Goal: Task Accomplishment & Management: Complete application form

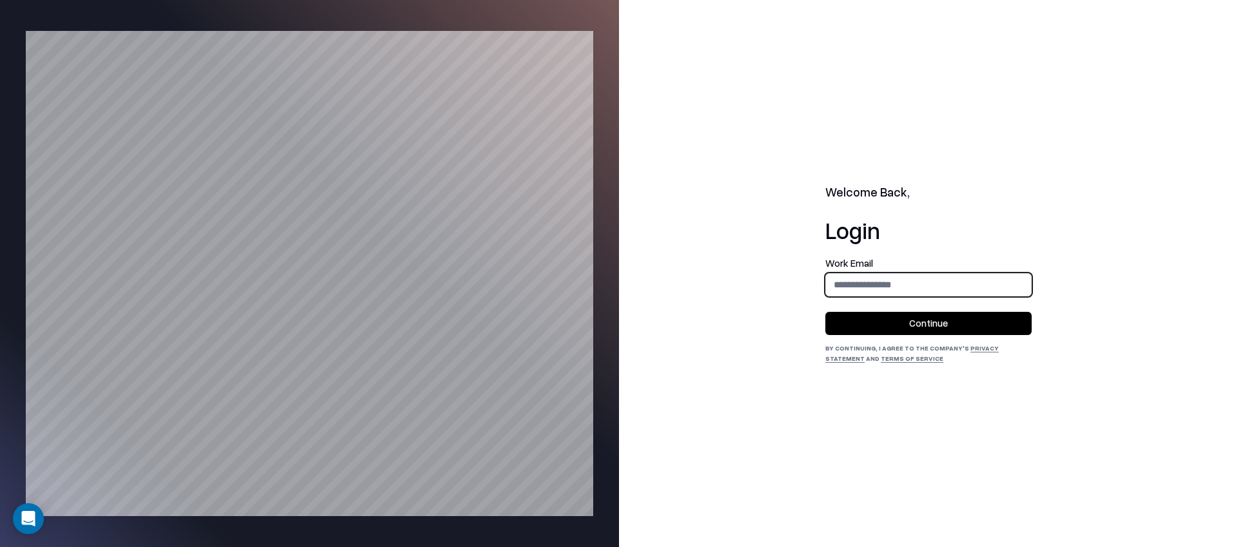
click at [901, 284] on input "email" at bounding box center [928, 285] width 205 height 24
type input "**********"
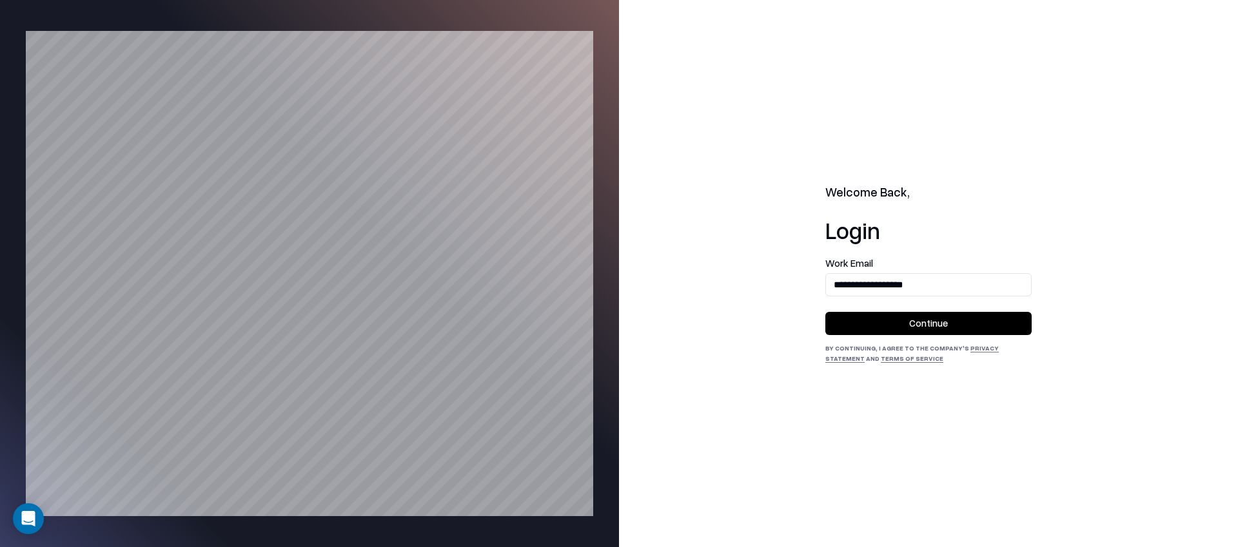
click at [902, 333] on button "Continue" at bounding box center [928, 323] width 206 height 23
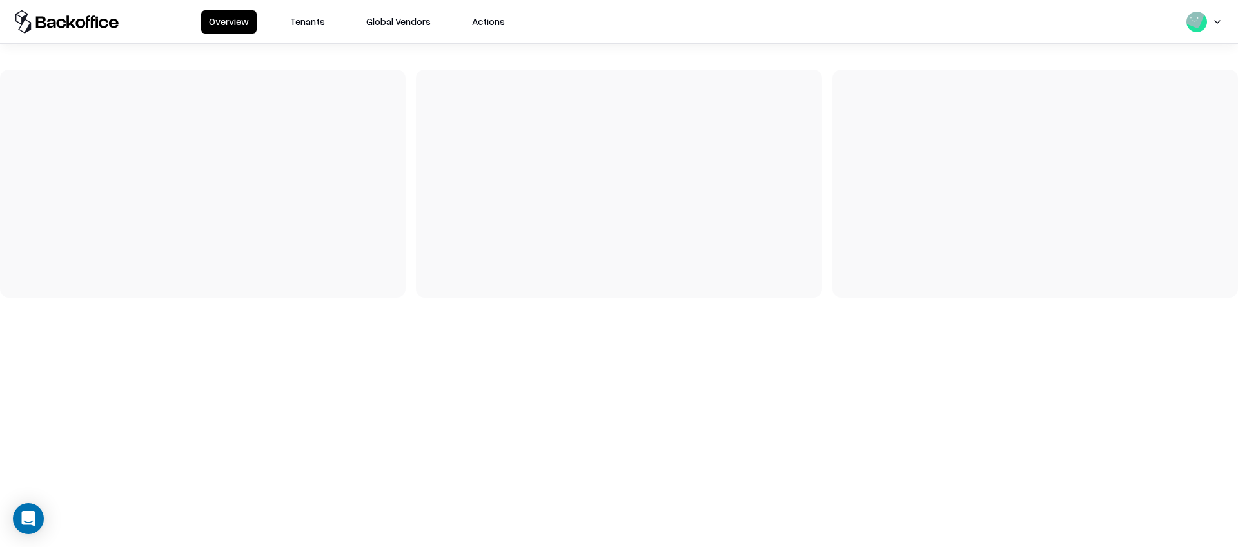
click at [299, 27] on button "Tenants" at bounding box center [307, 21] width 50 height 23
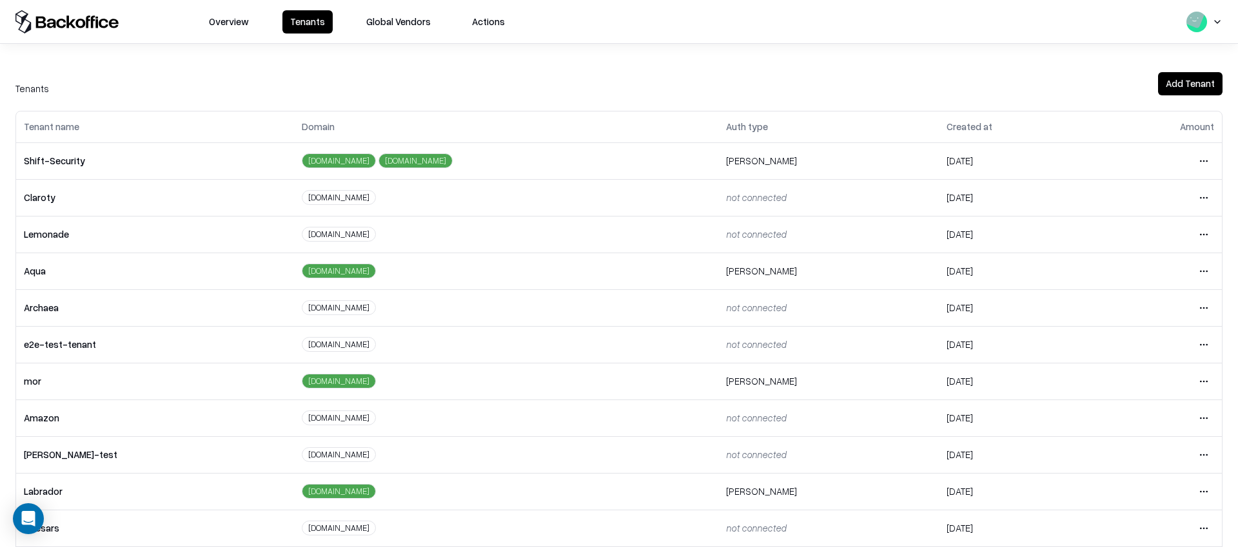
click at [1204, 350] on html "Overview Tenants Global Vendors Actions Tenants Add Tenant Tenant name Domain A…" at bounding box center [619, 273] width 1238 height 547
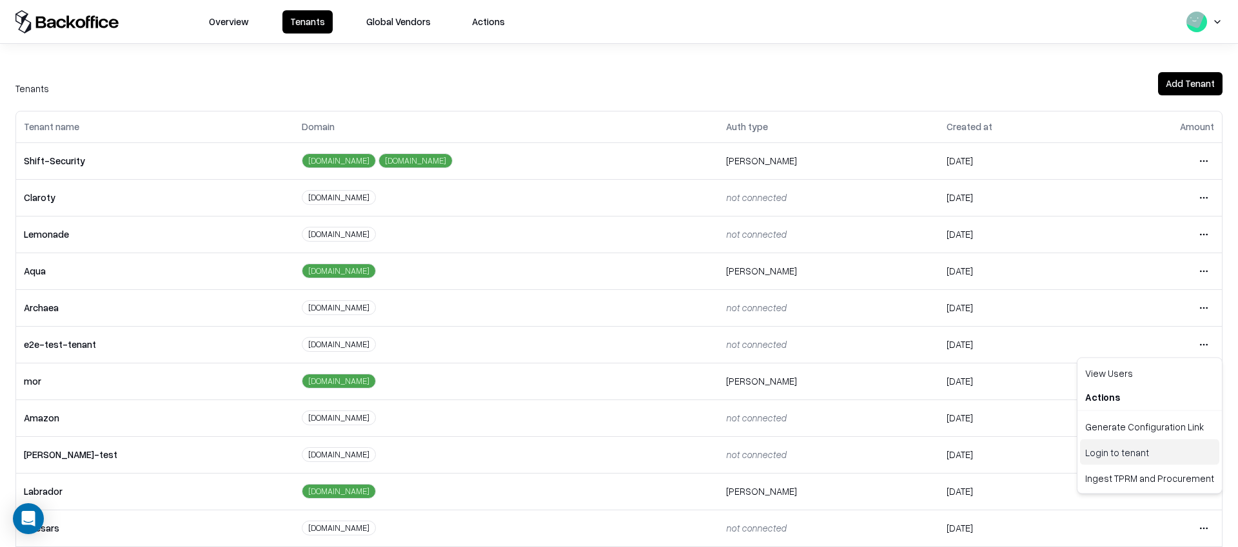
click at [1110, 446] on div "Login to tenant" at bounding box center [1149, 453] width 139 height 26
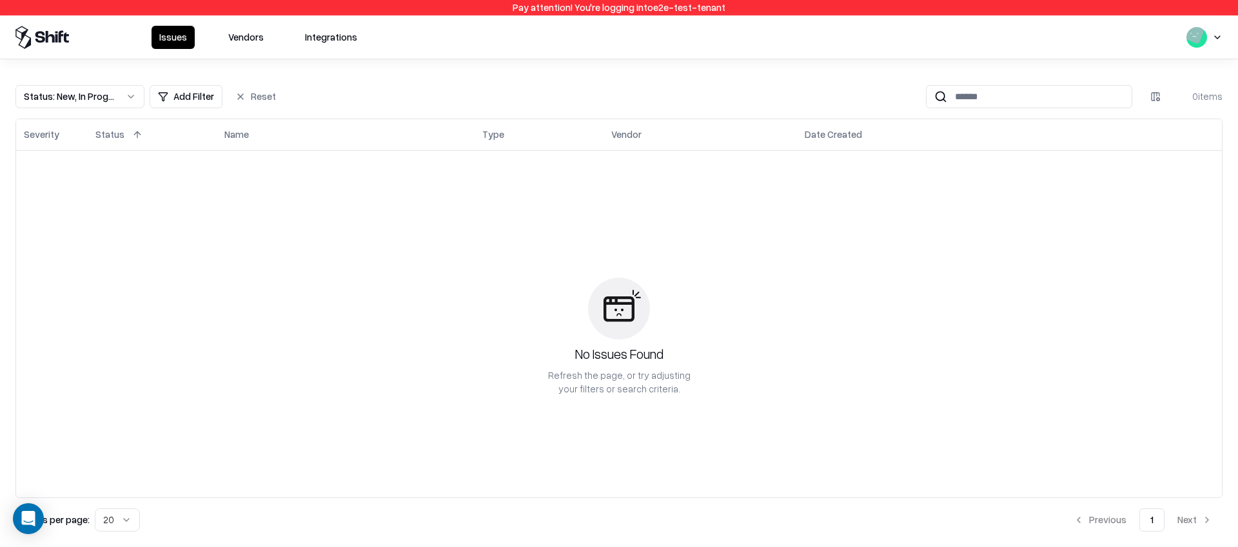
click at [240, 26] on button "Vendors" at bounding box center [246, 37] width 51 height 23
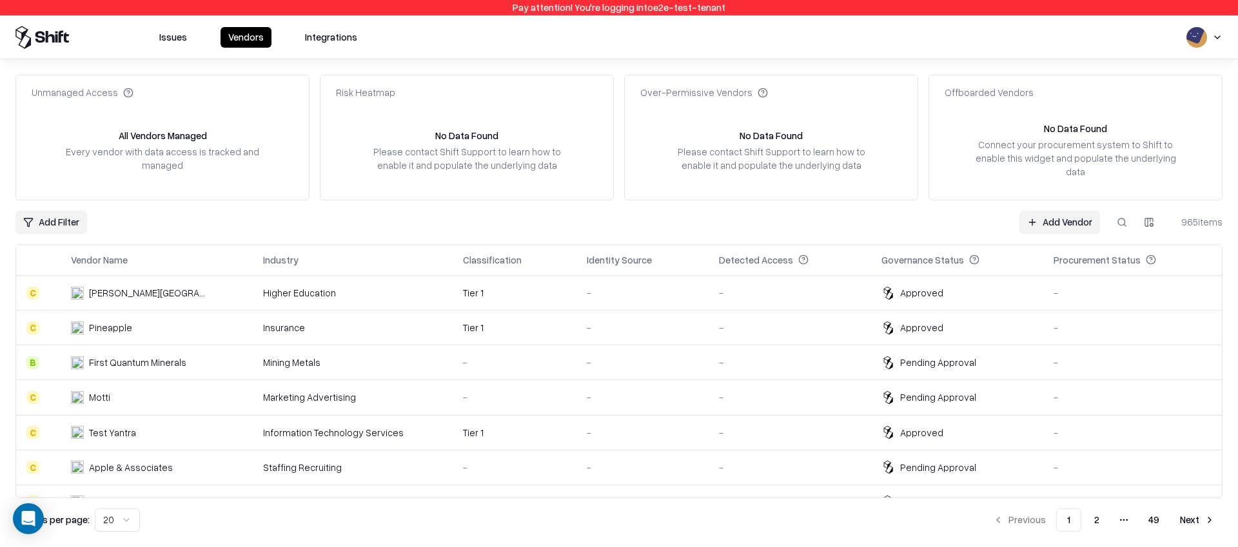
click at [1040, 215] on link "Add Vendor" at bounding box center [1060, 222] width 81 height 23
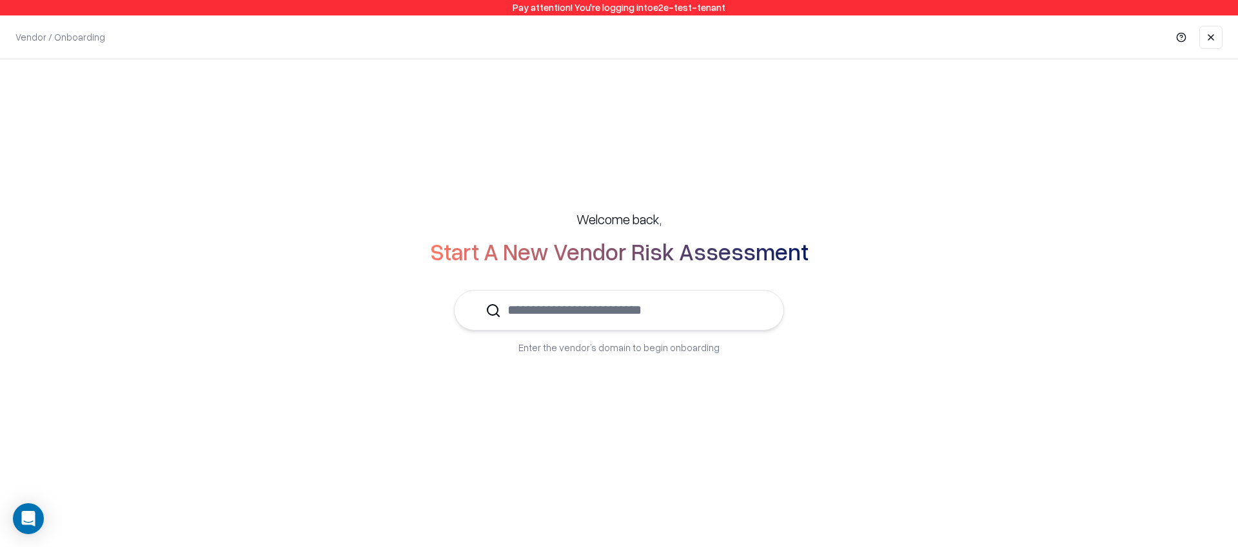
click at [698, 304] on input "text" at bounding box center [626, 310] width 251 height 39
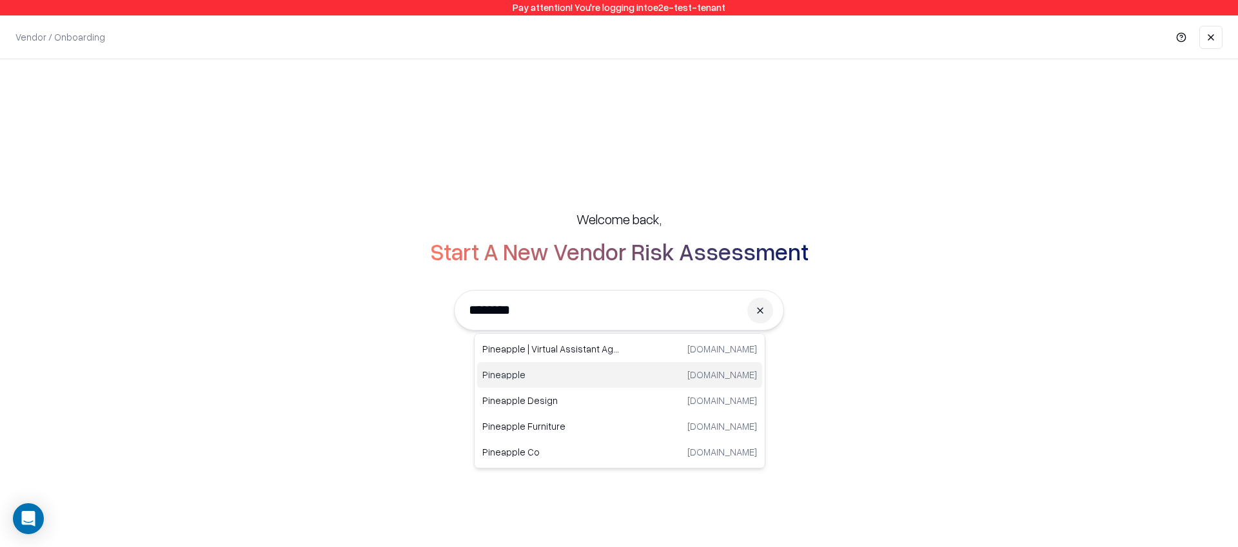
click at [513, 381] on p "Pineapple" at bounding box center [550, 375] width 137 height 14
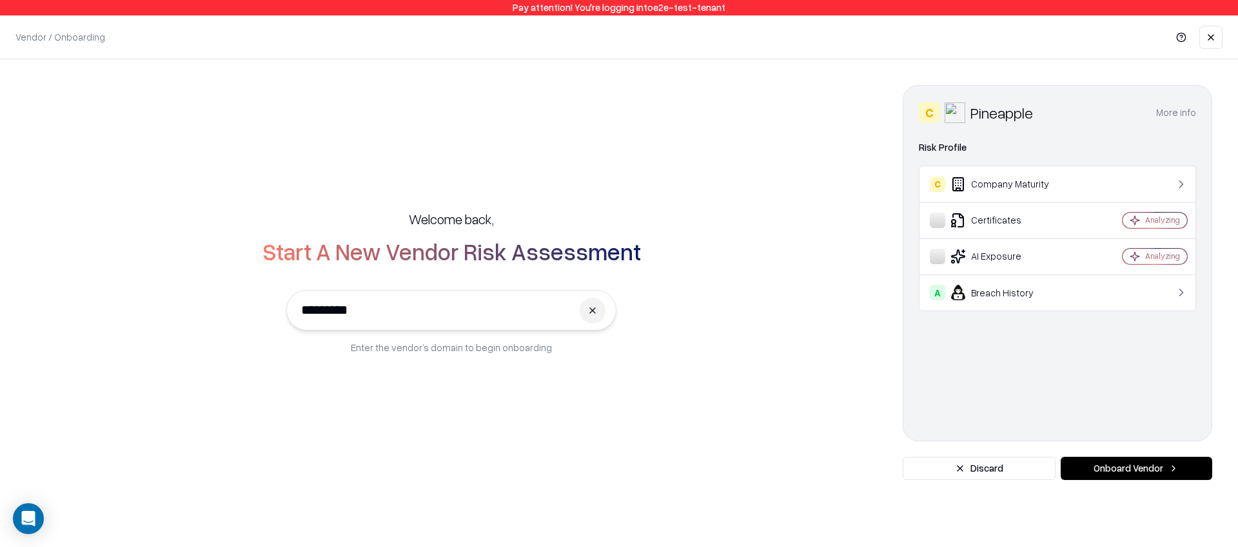
type input "*********"
click at [1136, 469] on button "Onboard Vendor" at bounding box center [1137, 468] width 152 height 23
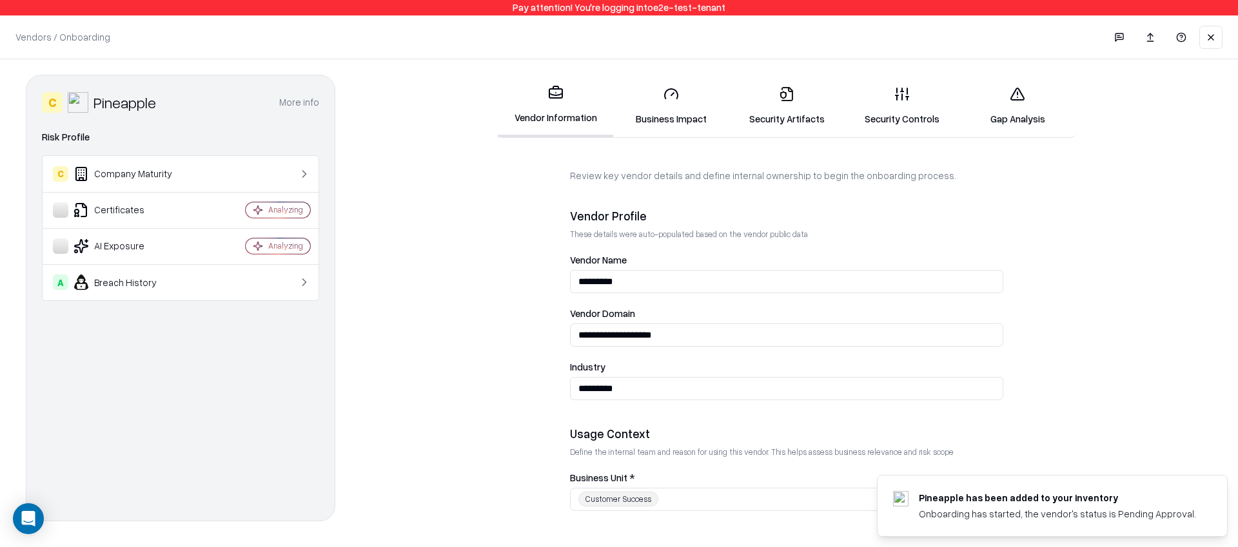
click at [1001, 112] on link "Gap Analysis" at bounding box center [1017, 106] width 115 height 60
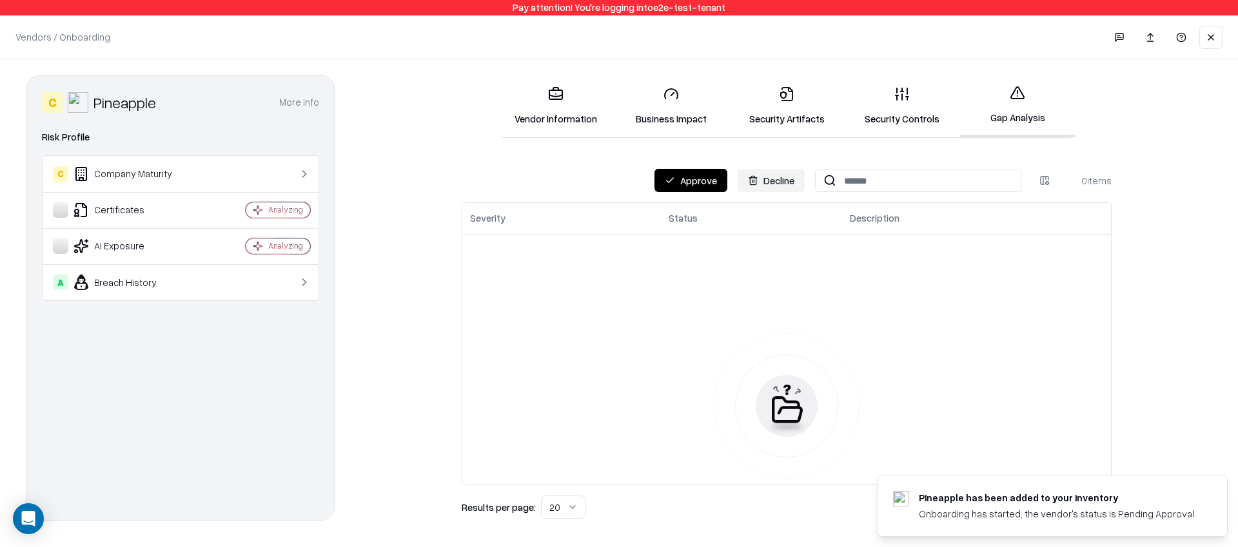
click at [601, 107] on link "Vendor Information" at bounding box center [555, 106] width 115 height 60
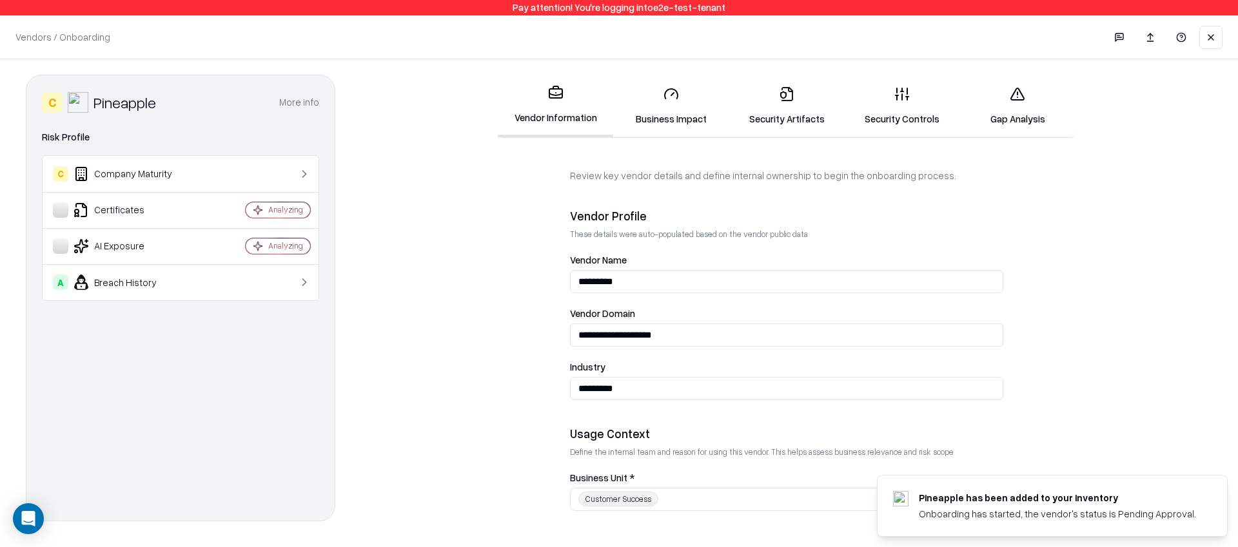
click at [885, 115] on link "Security Controls" at bounding box center [902, 106] width 115 height 60
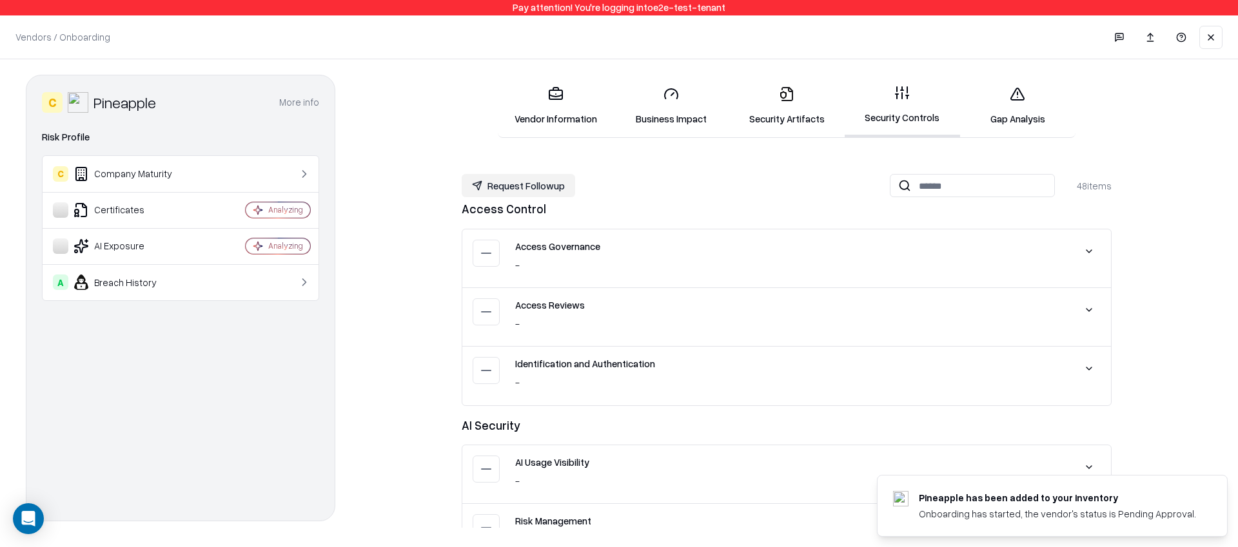
click at [559, 95] on icon at bounding box center [555, 93] width 15 height 15
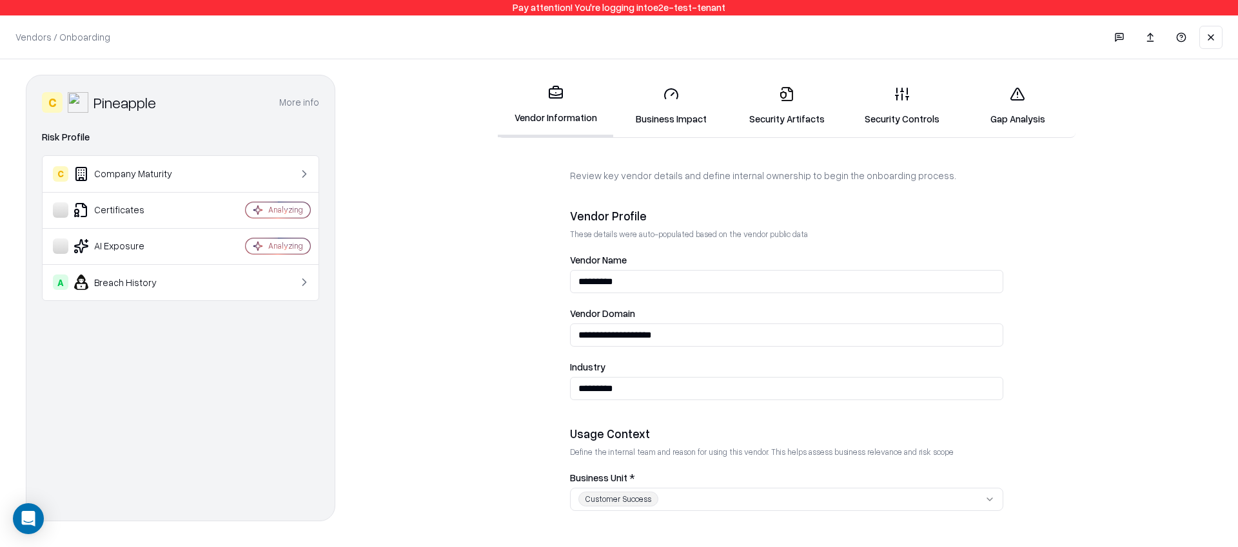
click at [892, 101] on link "Security Controls" at bounding box center [902, 106] width 115 height 60
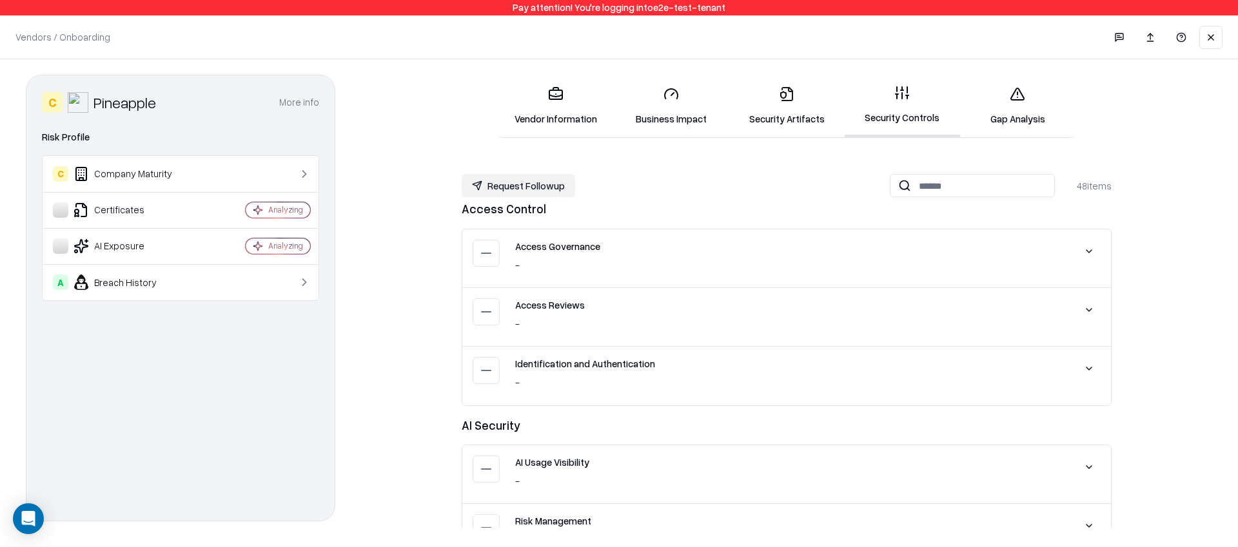
click at [1034, 103] on link "Gap Analysis" at bounding box center [1017, 106] width 115 height 60
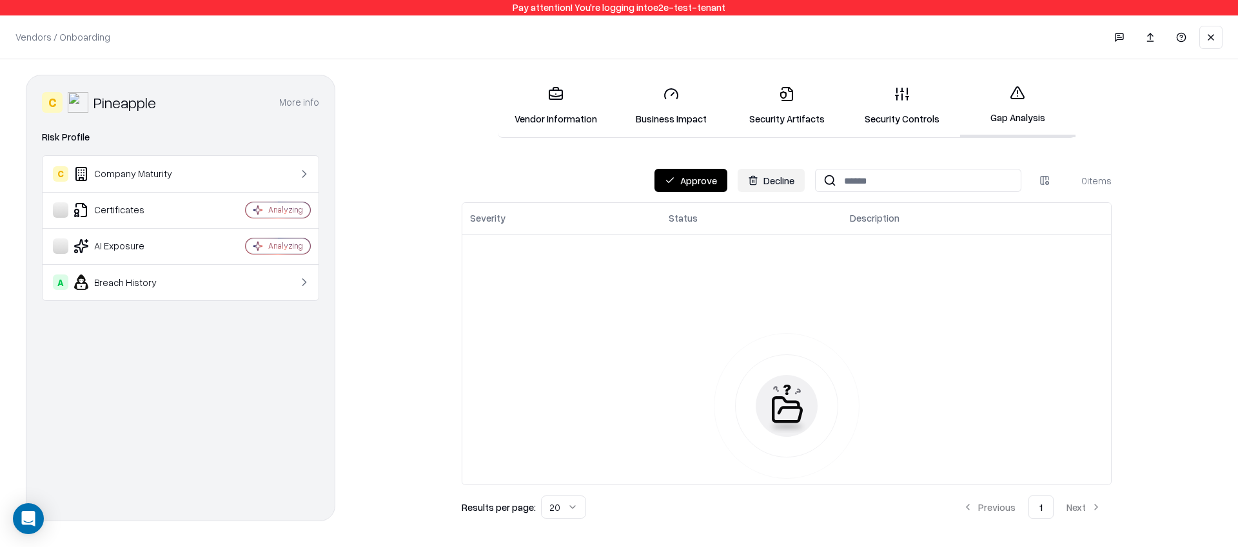
click at [701, 183] on button "Approve" at bounding box center [691, 180] width 73 height 23
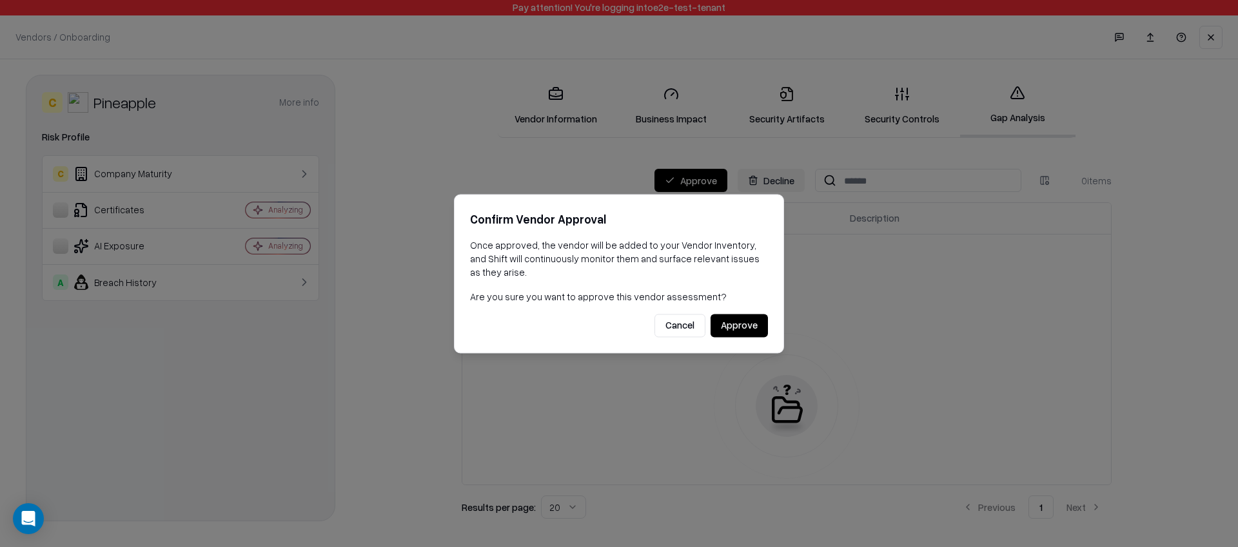
click at [754, 324] on button "Approve" at bounding box center [739, 325] width 57 height 23
